Goal: Task Accomplishment & Management: Use online tool/utility

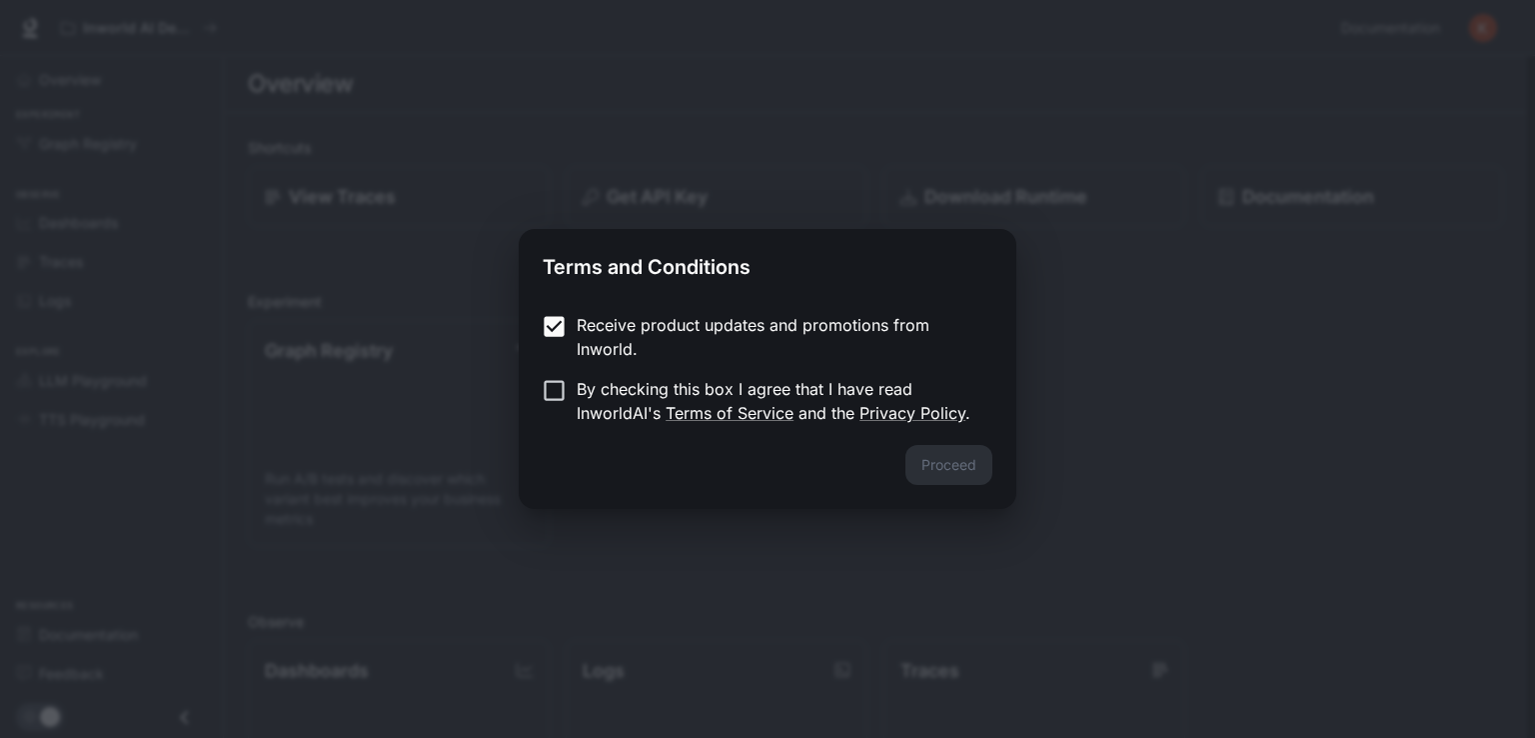
click at [548, 405] on label "By checking this box I agree that I have read InworldAI's Terms of Service and …" at bounding box center [754, 401] width 445 height 48
click at [932, 453] on button "Proceed" at bounding box center [949, 465] width 87 height 40
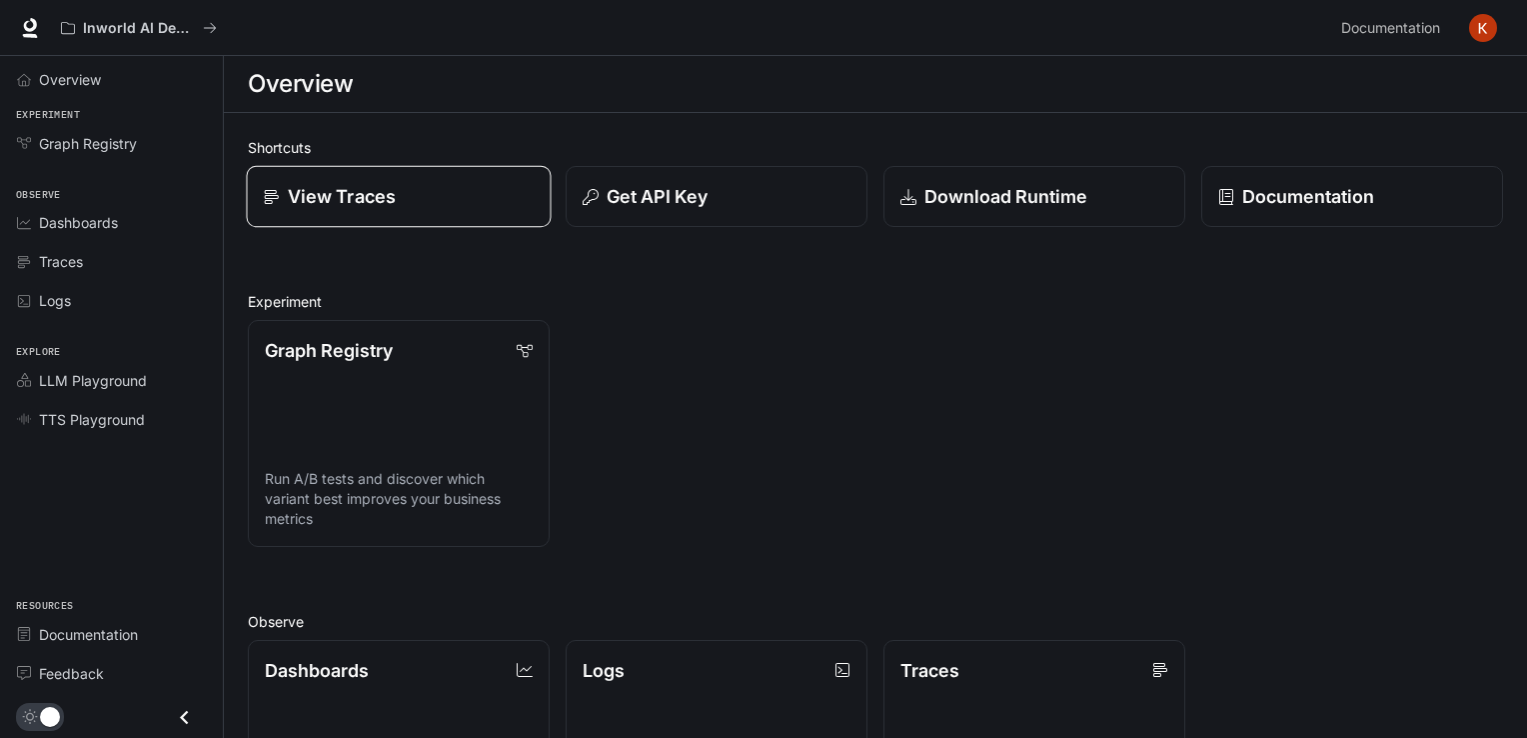
click at [394, 201] on div "View Traces" at bounding box center [399, 196] width 271 height 27
